Goal: Transaction & Acquisition: Purchase product/service

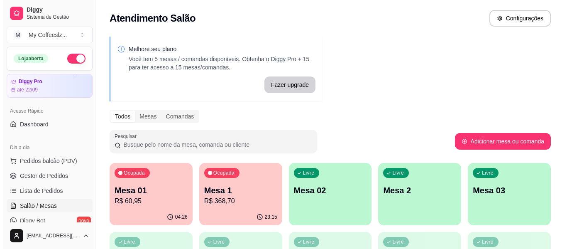
scroll to position [42, 0]
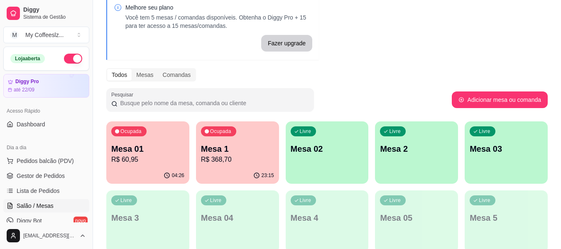
click at [357, 140] on div "Livre Mesa 02" at bounding box center [327, 147] width 83 height 52
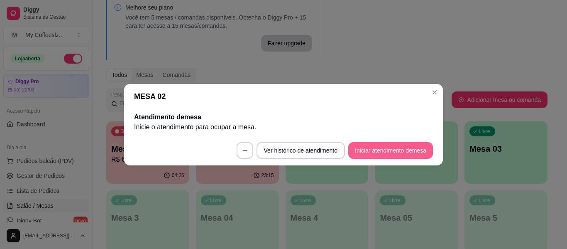
click at [389, 150] on button "Iniciar atendimento de mesa" at bounding box center [390, 150] width 85 height 17
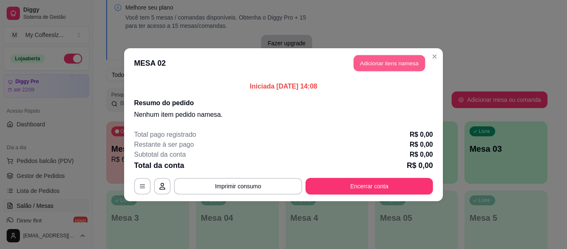
click at [380, 61] on button "Adicionar itens na mesa" at bounding box center [389, 63] width 71 height 16
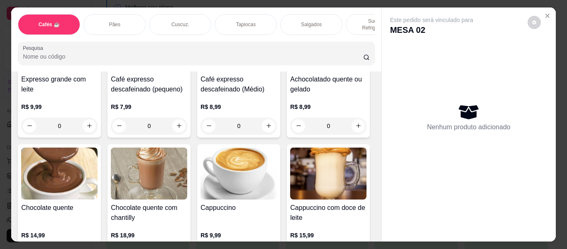
click at [353, 18] on p "Sucos e Refrigerantes" at bounding box center [377, 24] width 48 height 13
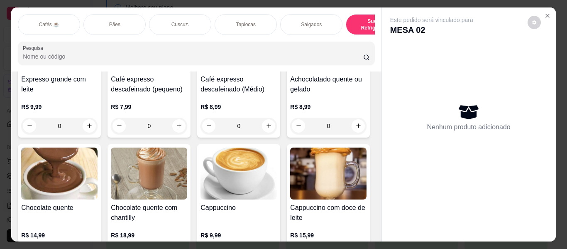
scroll to position [22, 0]
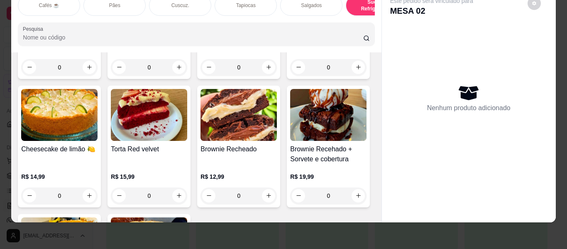
type input "1"
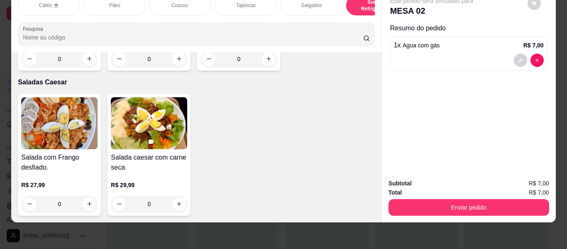
scroll to position [4940, 0]
type input "1"
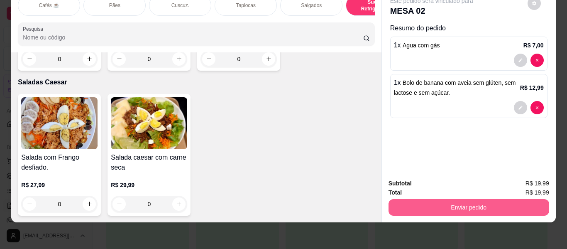
click at [432, 199] on button "Enviar pedido" at bounding box center [468, 207] width 161 height 17
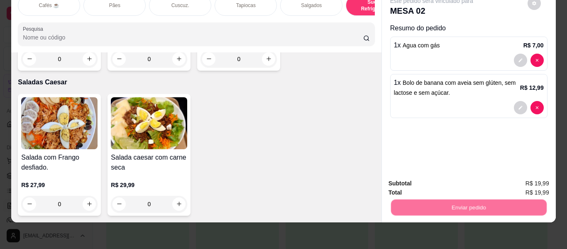
click at [441, 178] on button "Não registrar e enviar pedido" at bounding box center [441, 180] width 86 height 16
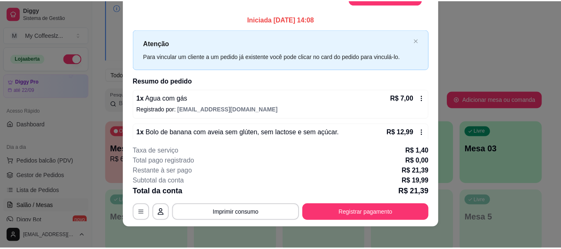
scroll to position [25, 0]
